Goal: Transaction & Acquisition: Book appointment/travel/reservation

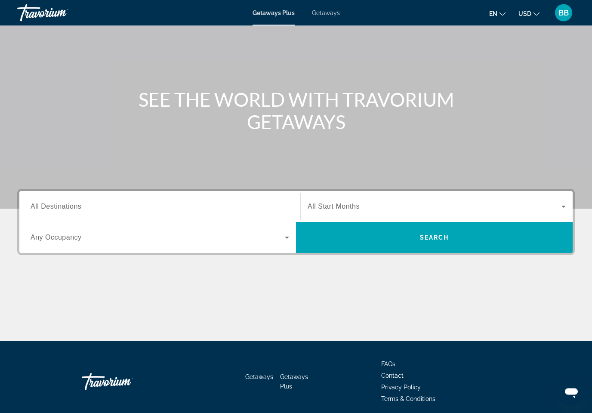
scroll to position [71, 0]
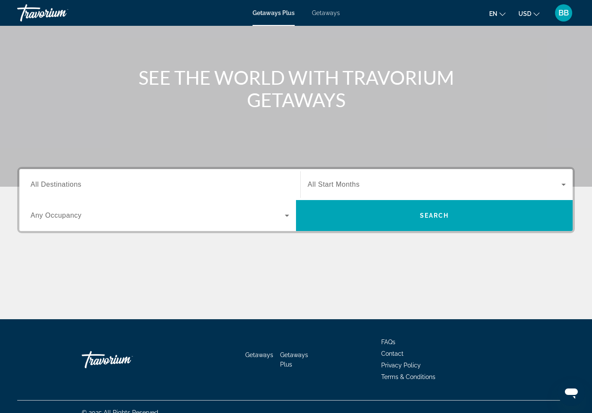
click at [60, 181] on span "All Destinations" at bounding box center [56, 184] width 51 height 7
click at [60, 181] on input "Destination All Destinations" at bounding box center [160, 185] width 259 height 10
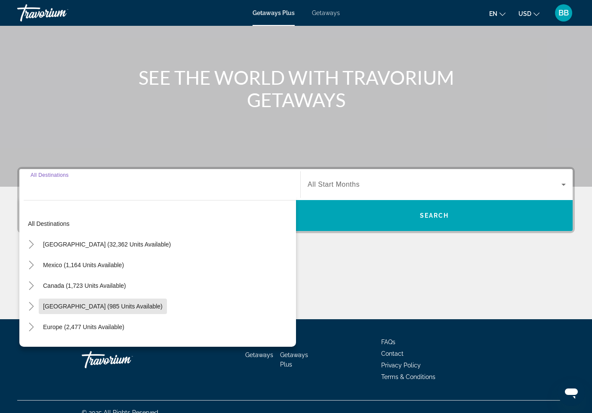
click at [81, 305] on span "[GEOGRAPHIC_DATA] (985 units available)" at bounding box center [103, 306] width 120 height 7
type input "**********"
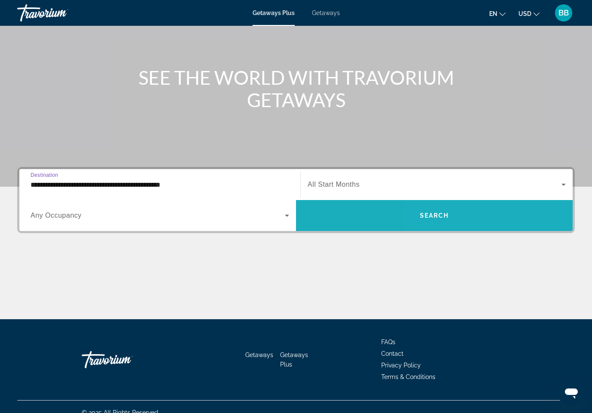
click at [501, 214] on span "Search widget" at bounding box center [434, 215] width 277 height 21
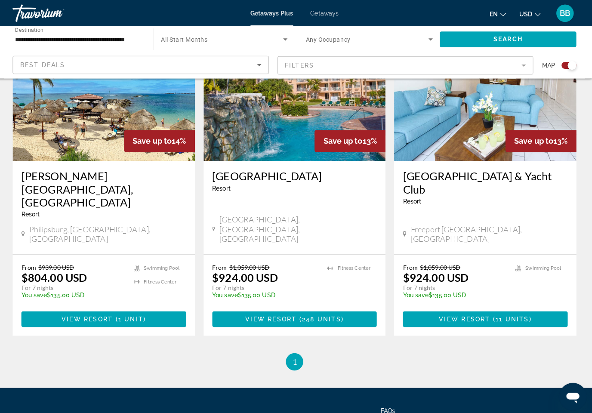
scroll to position [970, 0]
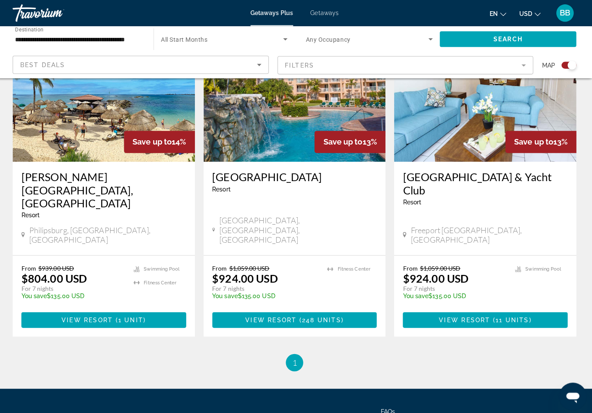
click at [521, 351] on ul "1 / 1 You're on page 1" at bounding box center [296, 359] width 558 height 17
click at [351, 109] on img "Main content" at bounding box center [296, 91] width 180 height 138
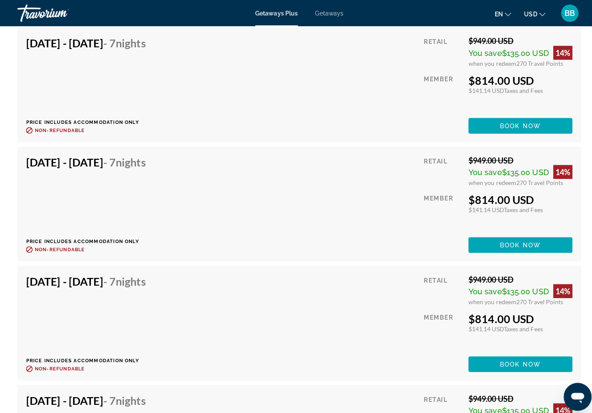
scroll to position [2931, 0]
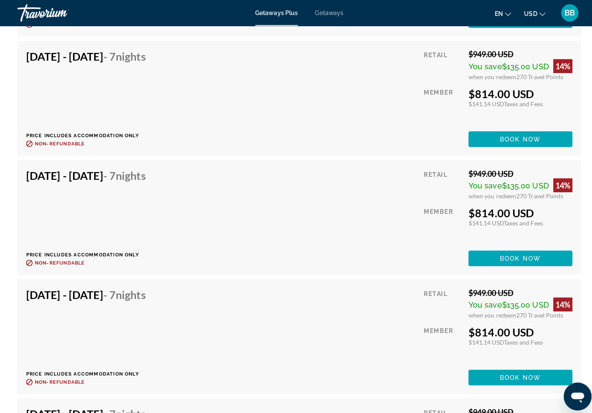
click at [565, 11] on span "BB" at bounding box center [564, 13] width 10 height 9
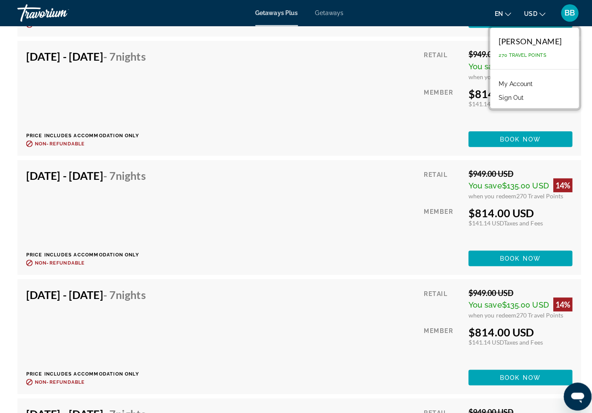
click at [532, 79] on link "My Account" at bounding box center [511, 83] width 42 height 11
